Goal: Task Accomplishment & Management: Manage account settings

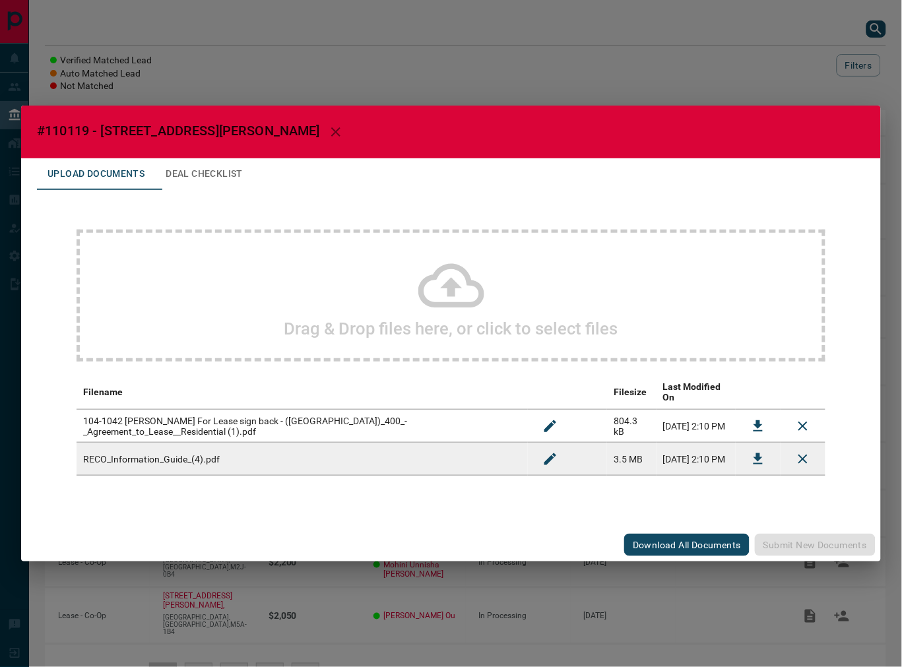
click at [67, 147] on h2 "#110119 - [STREET_ADDRESS][PERSON_NAME]" at bounding box center [451, 132] width 860 height 53
click at [66, 133] on span "#110119 - [STREET_ADDRESS][PERSON_NAME]" at bounding box center [178, 131] width 283 height 16
copy span "110119"
click at [755, 401] on th "download action column" at bounding box center [758, 392] width 45 height 35
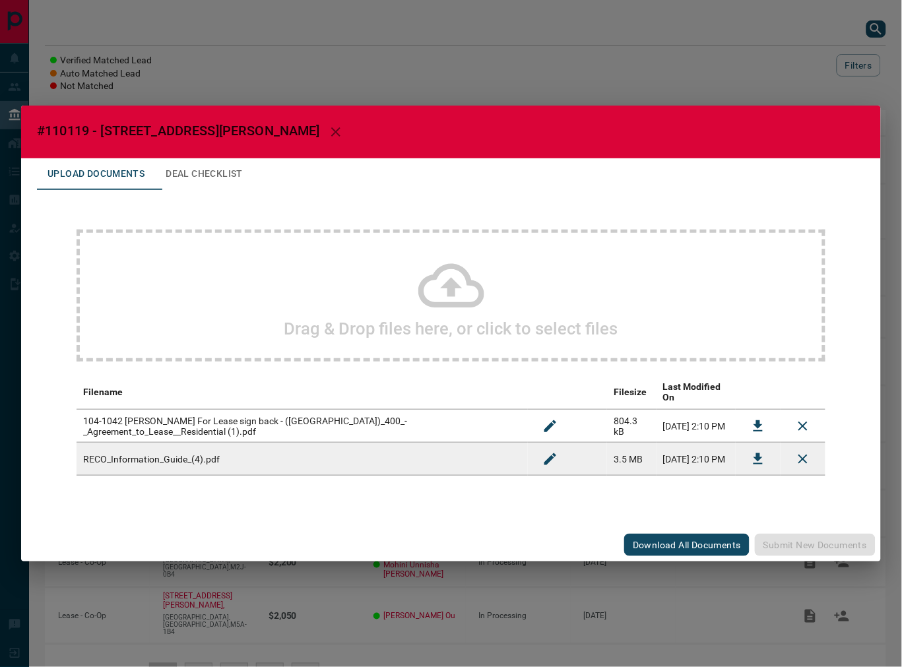
click at [760, 420] on icon "Download" at bounding box center [758, 425] width 9 height 11
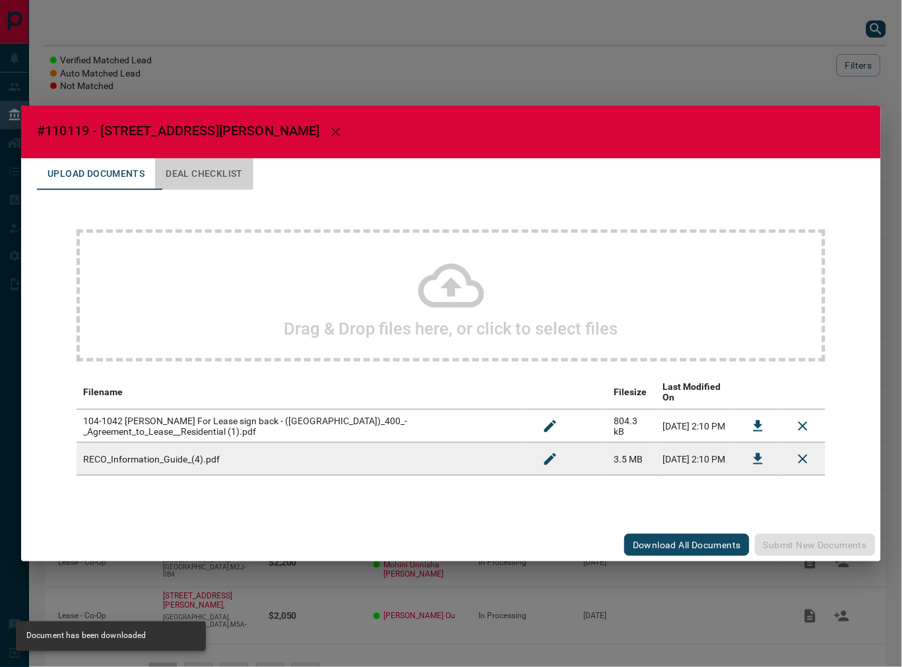
click at [232, 173] on button "Deal Checklist" at bounding box center [204, 174] width 98 height 32
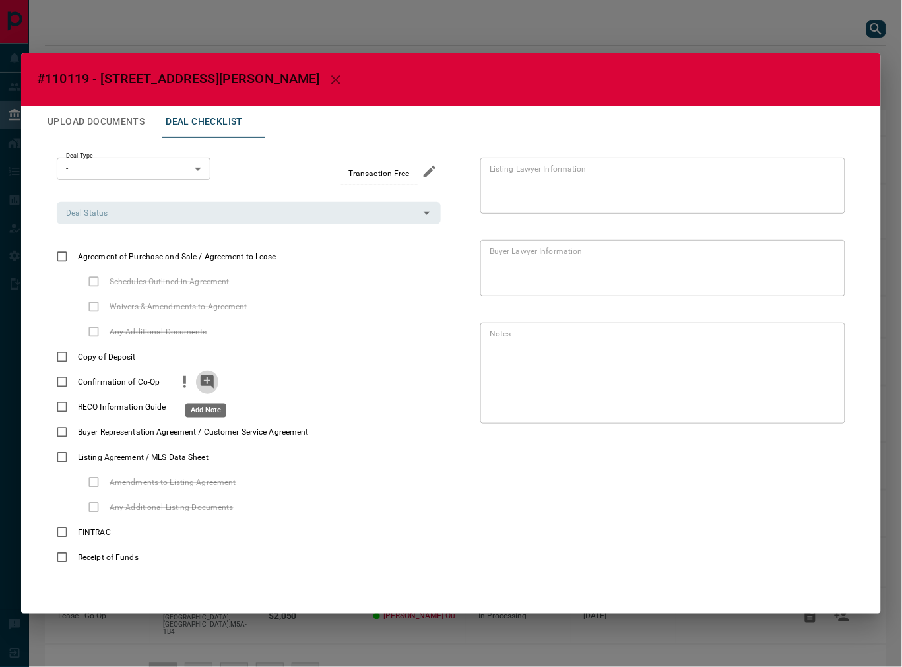
click at [197, 381] on button "add note" at bounding box center [207, 382] width 22 height 25
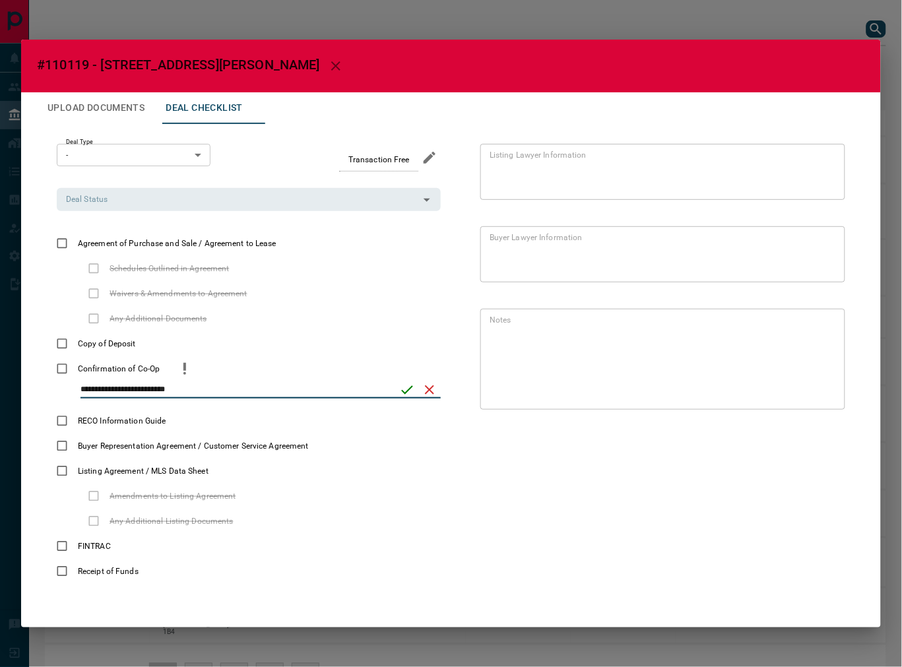
type input "**********"
click at [394, 392] on div "**********" at bounding box center [261, 389] width 360 height 17
click at [398, 392] on button "save" at bounding box center [407, 390] width 22 height 22
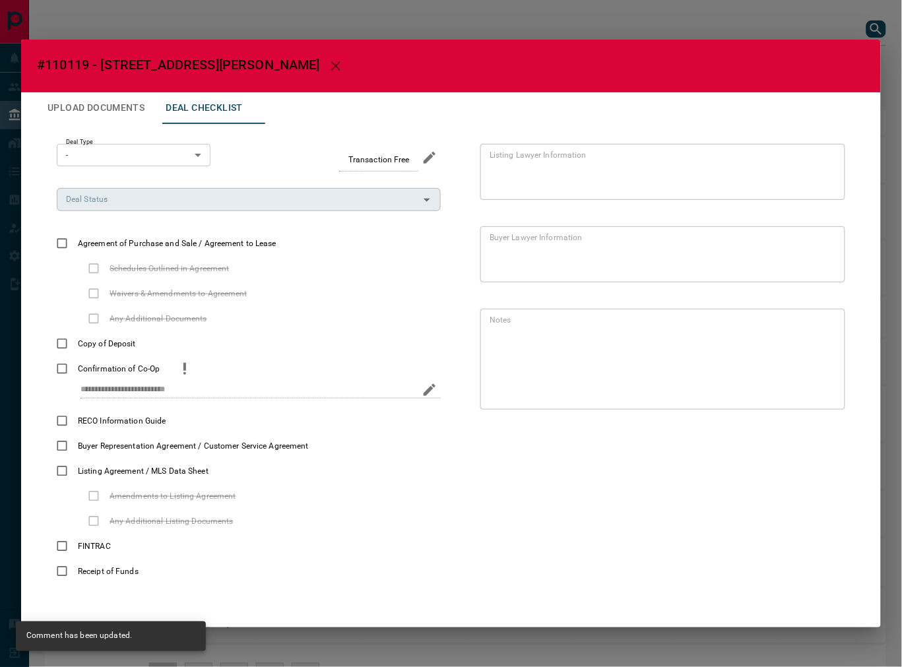
click at [101, 208] on div "Deal Status" at bounding box center [249, 199] width 384 height 22
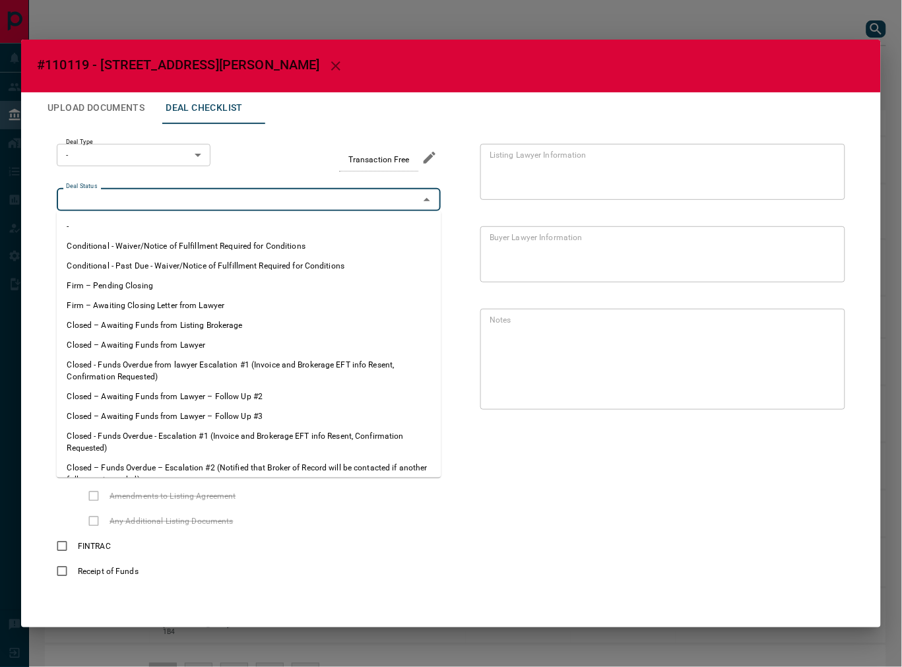
click at [137, 280] on li "Firm – Pending Closing" at bounding box center [249, 286] width 385 height 20
type input "**********"
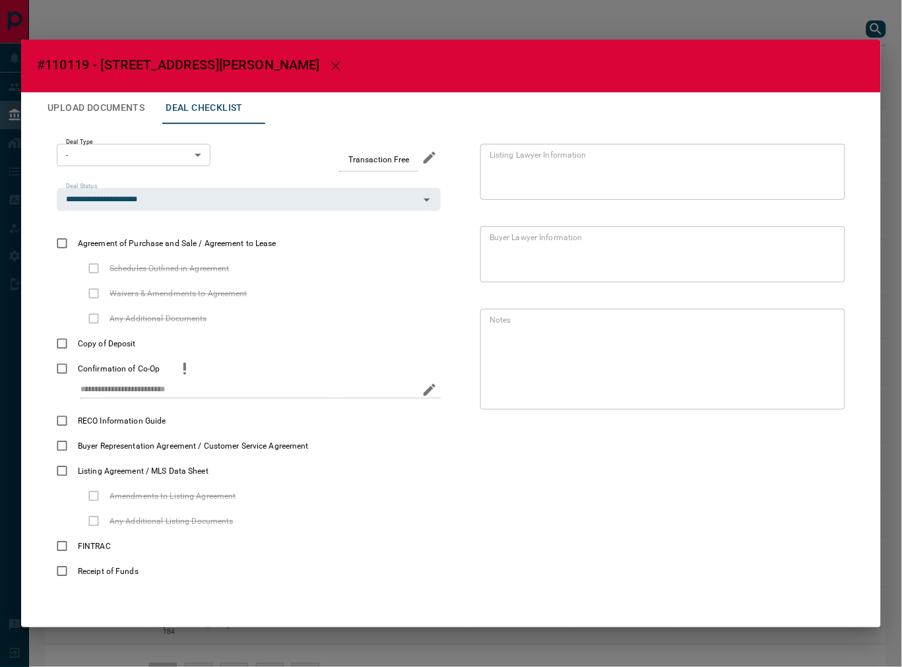
click at [117, 149] on body "Lead Transfers Leads Deals Listings Campaigns Quota Rules Agent Quotas Admin Mo…" at bounding box center [451, 361] width 902 height 722
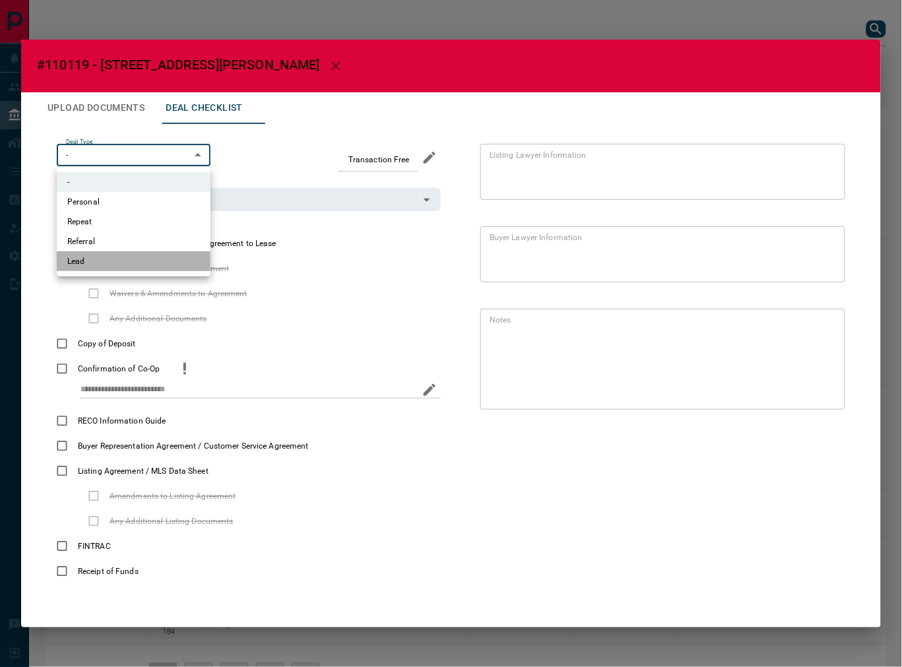
click at [91, 258] on li "Lead" at bounding box center [134, 261] width 154 height 20
type input "*"
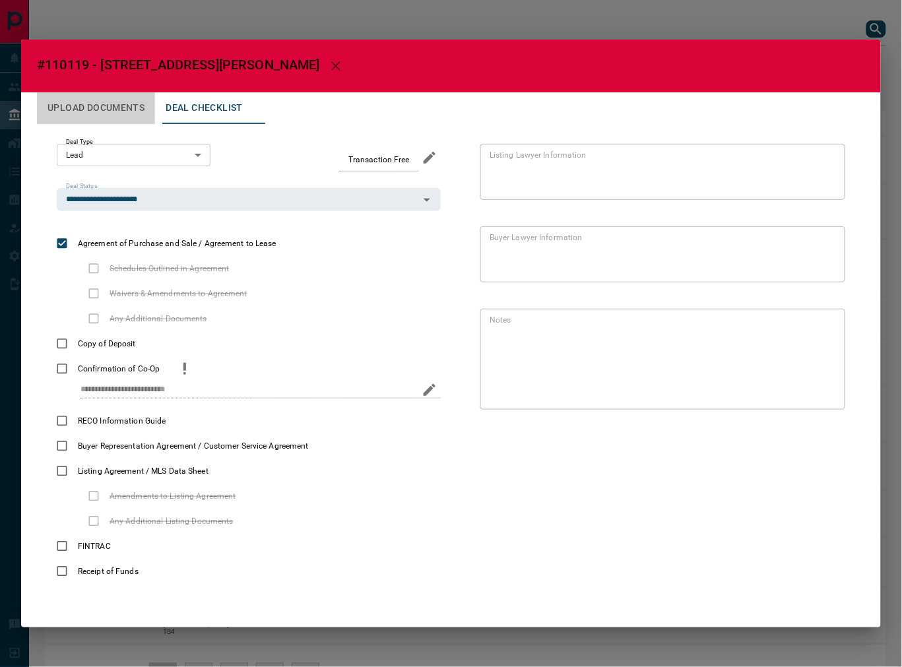
click at [97, 104] on button "Upload Documents" at bounding box center [96, 108] width 118 height 32
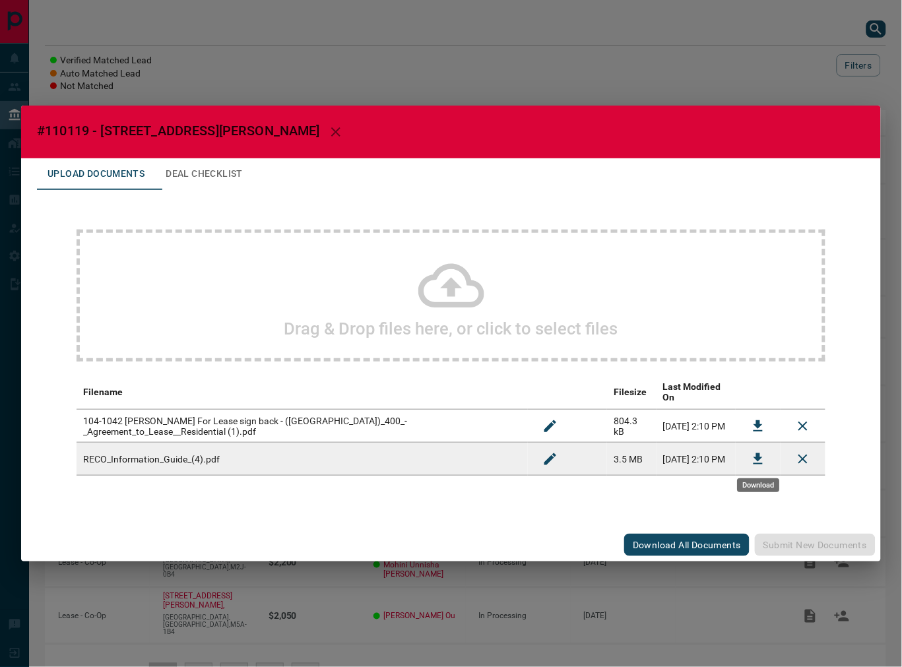
drag, startPoint x: 744, startPoint y: 447, endPoint x: 636, endPoint y: 392, distance: 122.2
click at [744, 449] on button "Download" at bounding box center [758, 459] width 32 height 32
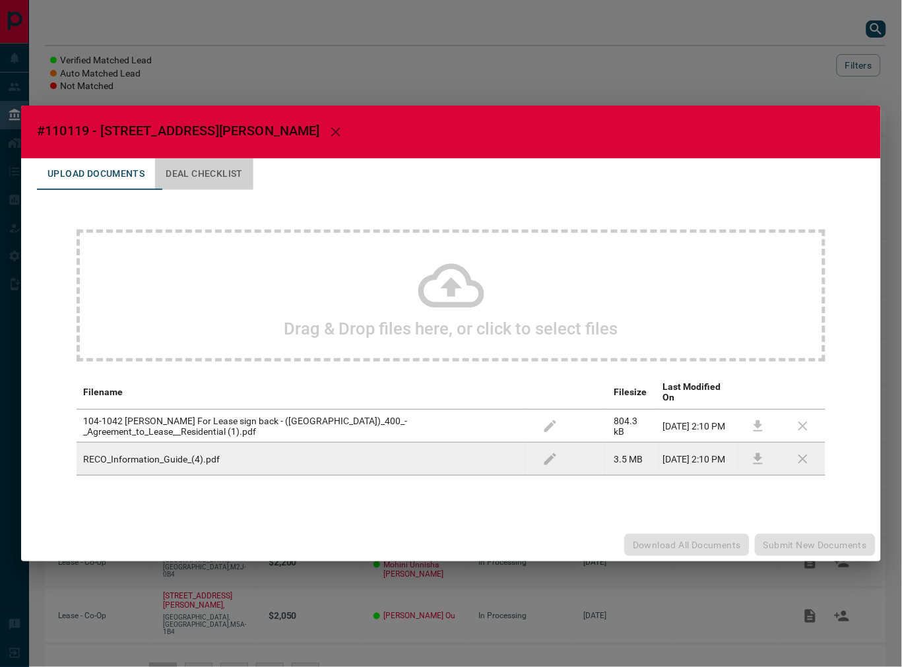
click at [249, 181] on button "Deal Checklist" at bounding box center [204, 174] width 98 height 32
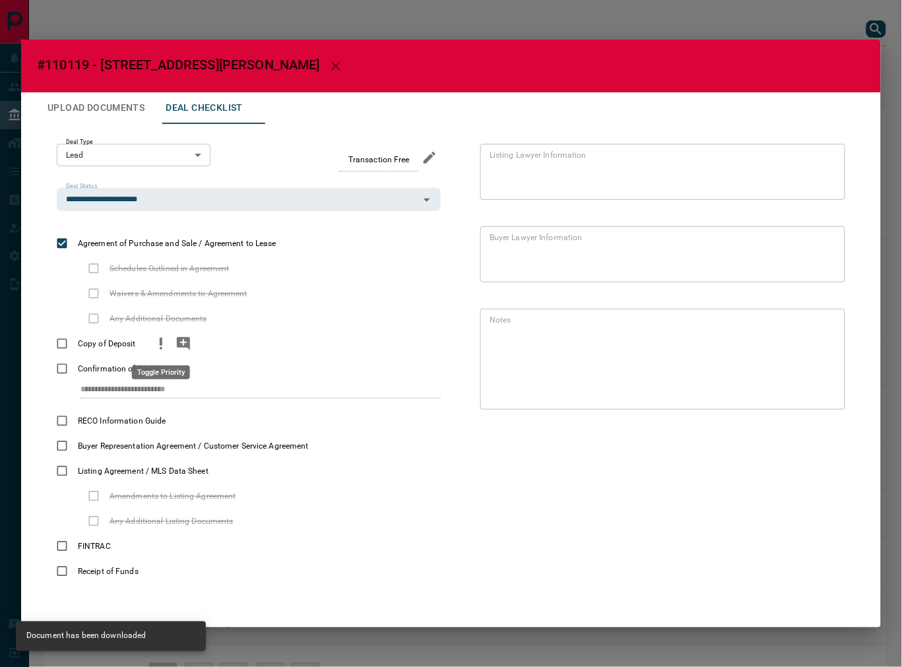
click at [167, 348] on icon "priority" at bounding box center [161, 344] width 16 height 16
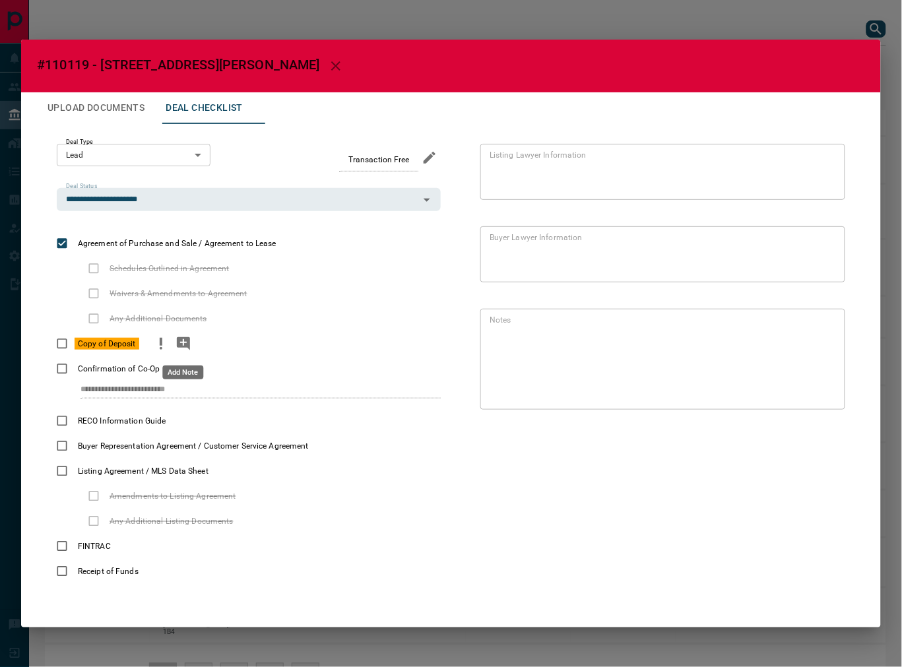
click at [180, 341] on icon "add note" at bounding box center [184, 344] width 16 height 16
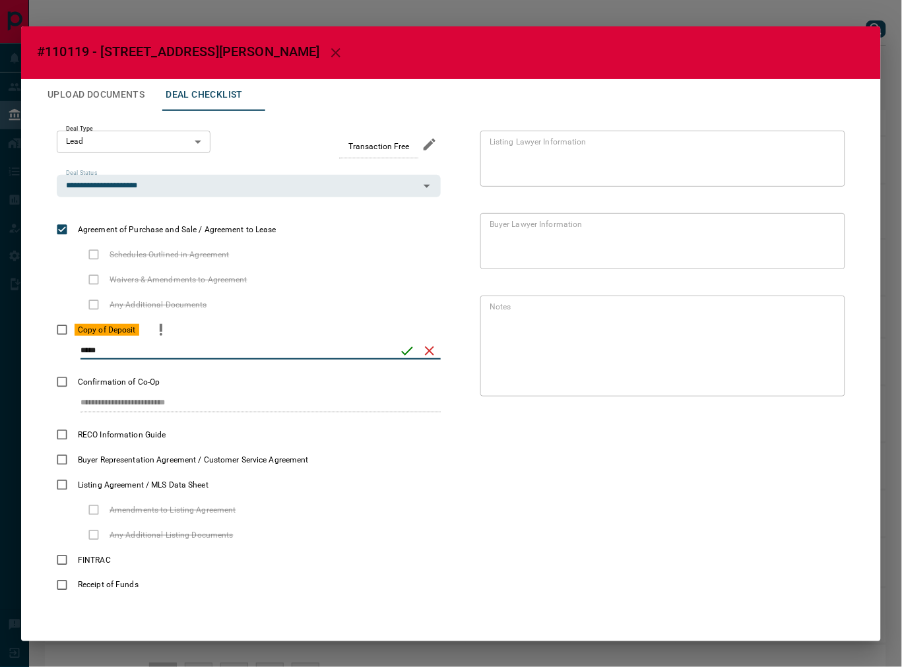
type input "*****"
click at [412, 352] on icon "save" at bounding box center [407, 351] width 16 height 16
click at [110, 97] on button "Upload Documents" at bounding box center [96, 95] width 118 height 32
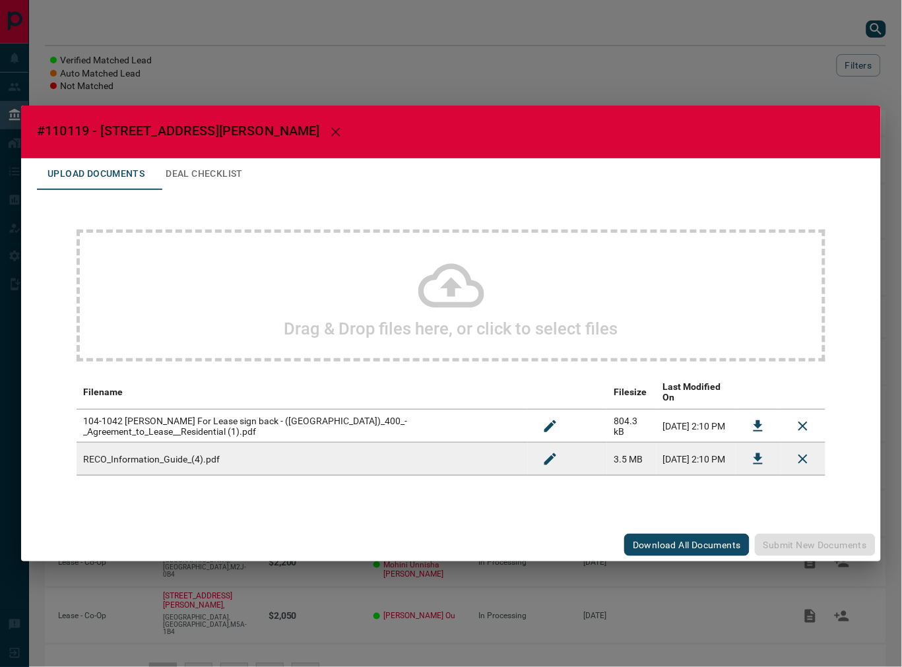
click at [754, 451] on icon "Download" at bounding box center [758, 459] width 16 height 16
click at [195, 178] on button "Deal Checklist" at bounding box center [204, 174] width 98 height 32
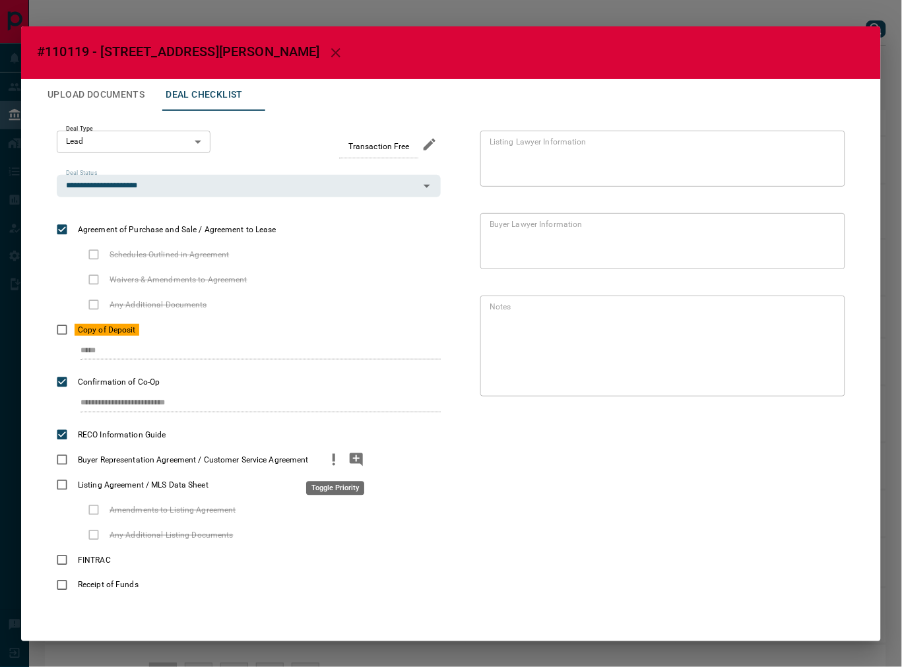
click at [331, 459] on icon "priority" at bounding box center [334, 460] width 16 height 16
click at [134, 99] on button "Upload Documents" at bounding box center [96, 95] width 118 height 32
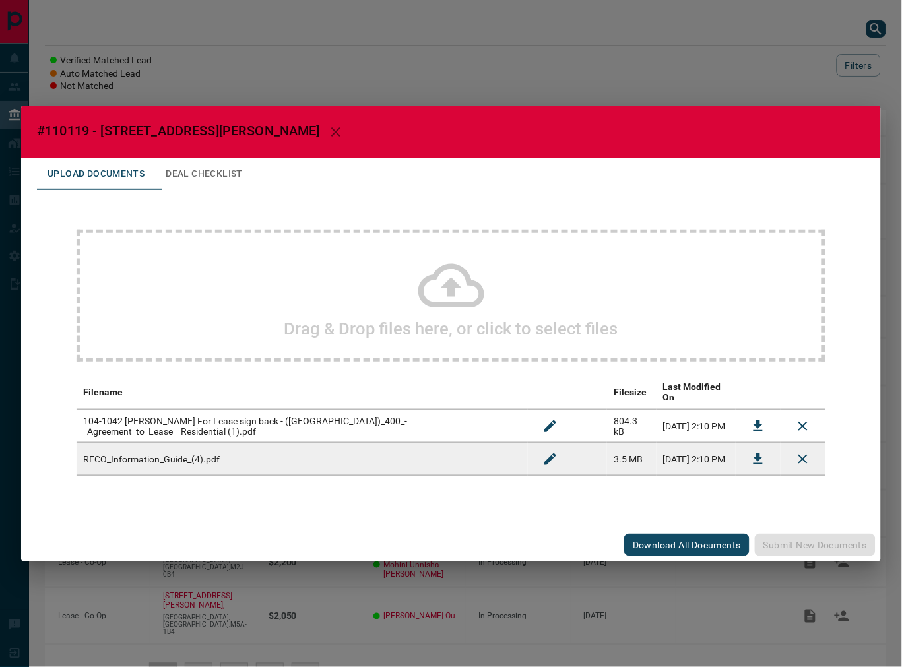
click at [233, 255] on div "Drag & Drop files here, or click to select files" at bounding box center [451, 296] width 749 height 132
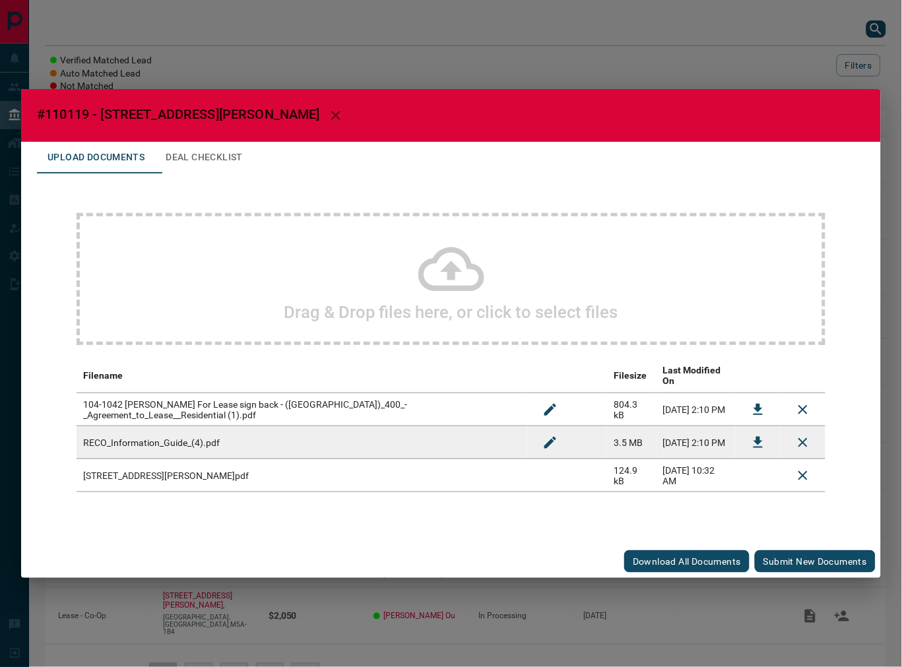
click at [795, 550] on button "Submit new documents" at bounding box center [815, 561] width 121 height 22
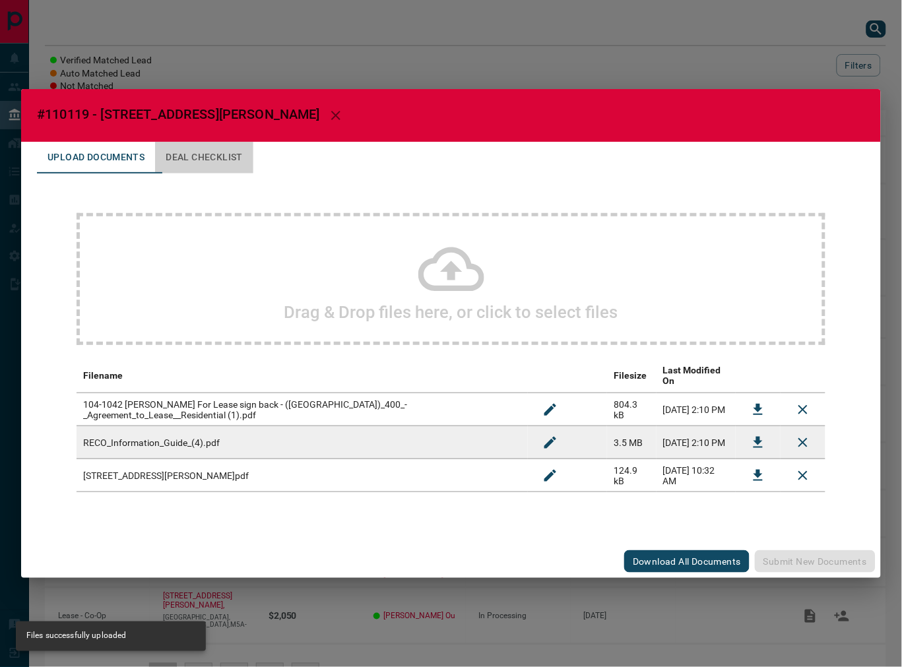
click at [201, 166] on button "Deal Checklist" at bounding box center [204, 158] width 98 height 32
